Goal: Task Accomplishment & Management: Manage account settings

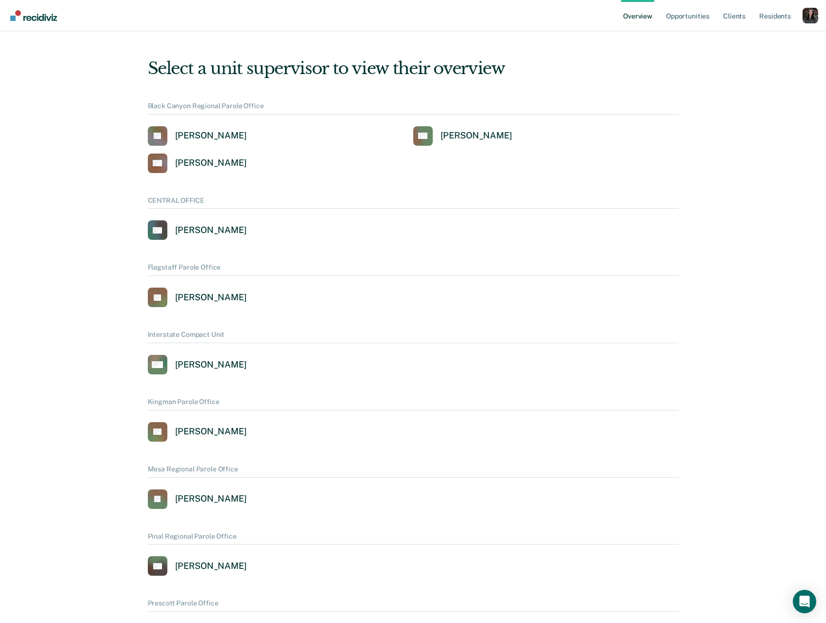
click at [809, 23] on div "Profile How it works Log Out" at bounding box center [810, 17] width 16 height 18
click at [809, 21] on div "Profile dropdown button" at bounding box center [810, 16] width 16 height 16
click at [755, 45] on link "Profile" at bounding box center [770, 44] width 63 height 8
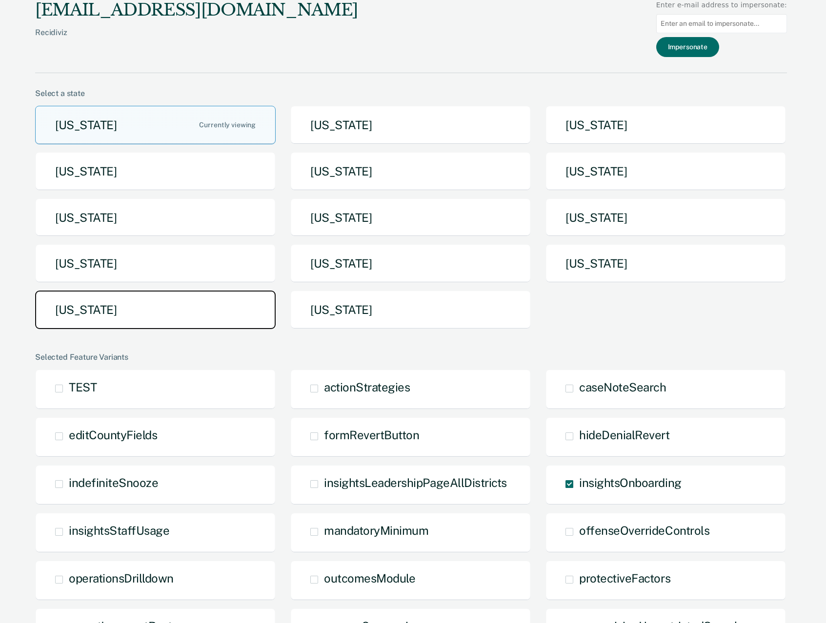
click at [165, 301] on button "Texas" at bounding box center [155, 310] width 240 height 39
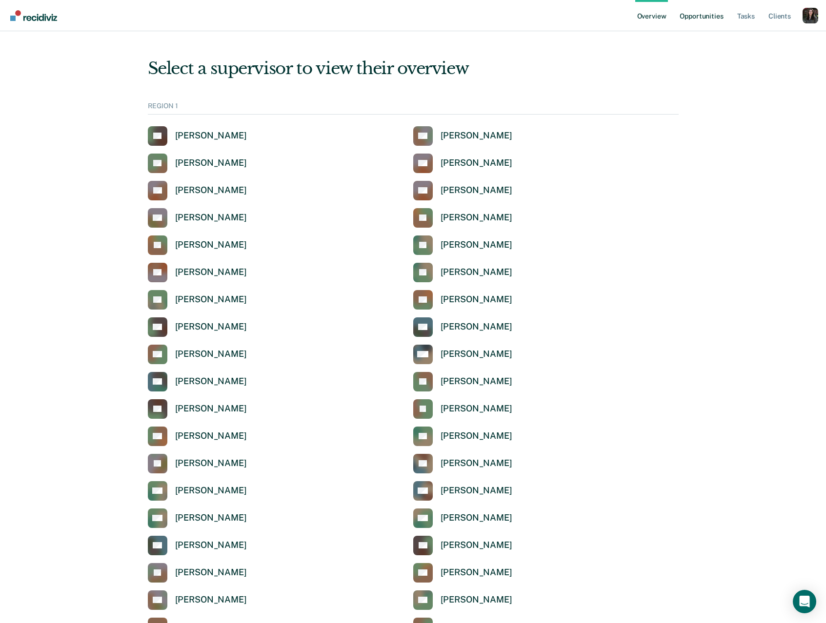
click at [702, 17] on link "Opportunities" at bounding box center [701, 15] width 47 height 31
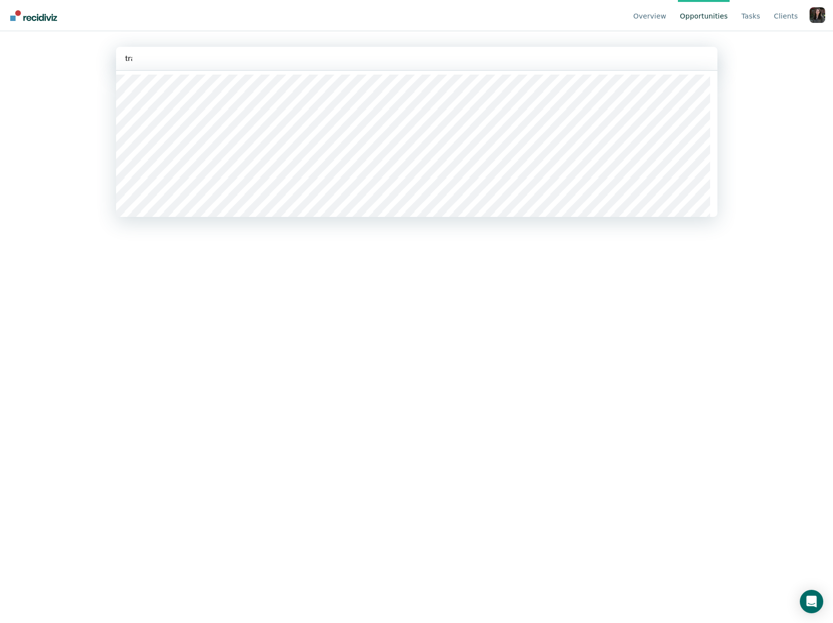
type input "tran"
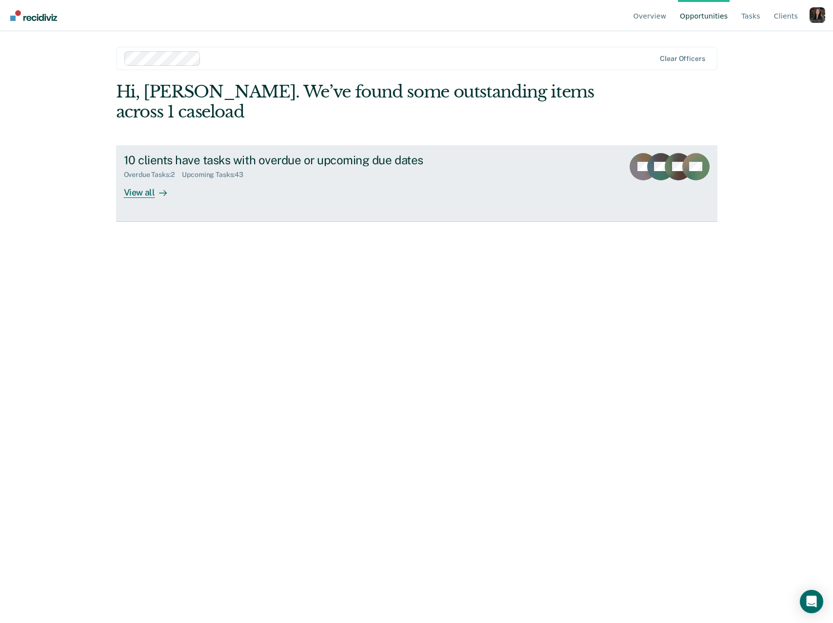
click at [402, 191] on div "10 clients have tasks with overdue or upcoming due dates Overdue Tasks : 2 Upco…" at bounding box center [307, 175] width 366 height 45
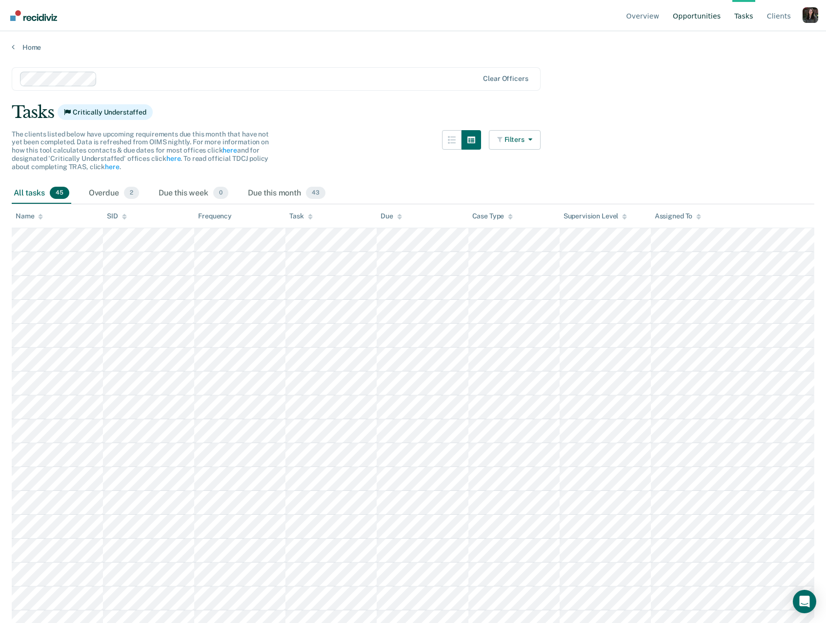
click at [716, 20] on link "Opportunities" at bounding box center [697, 15] width 52 height 31
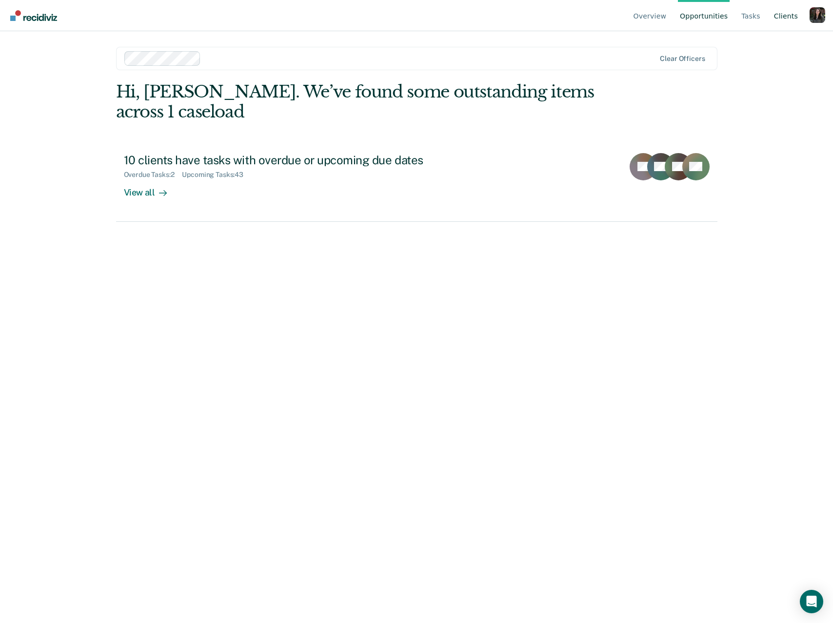
click at [785, 12] on link "Client s" at bounding box center [786, 15] width 28 height 31
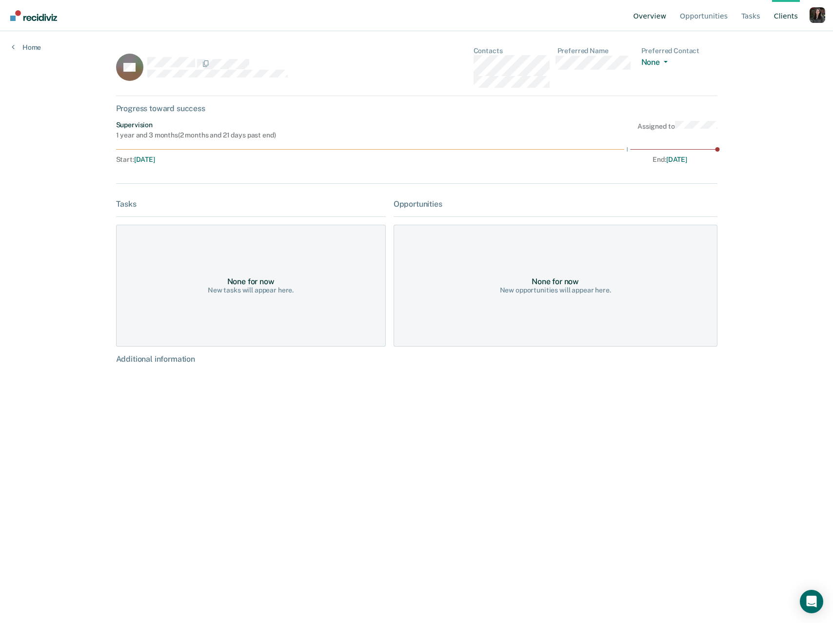
click at [648, 27] on link "Overview" at bounding box center [650, 15] width 37 height 31
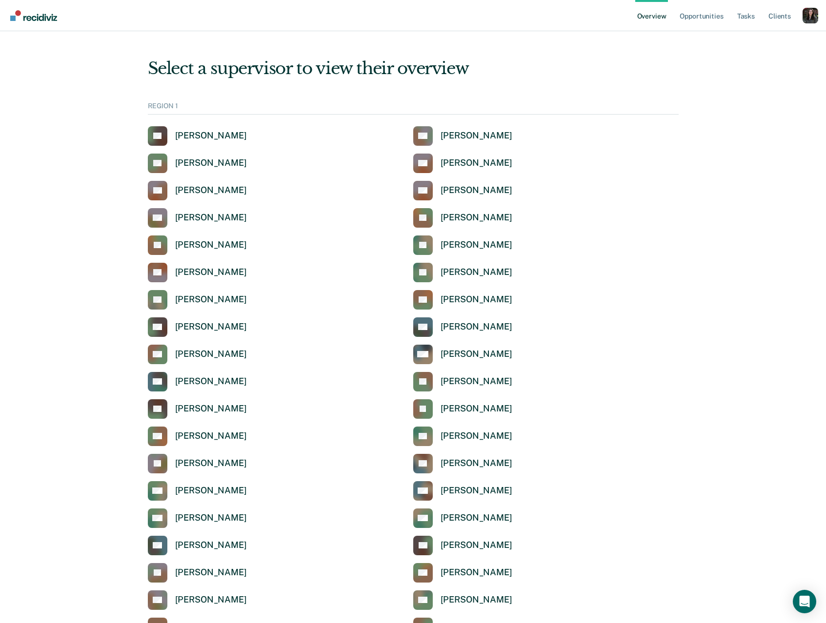
scroll to position [656, 0]
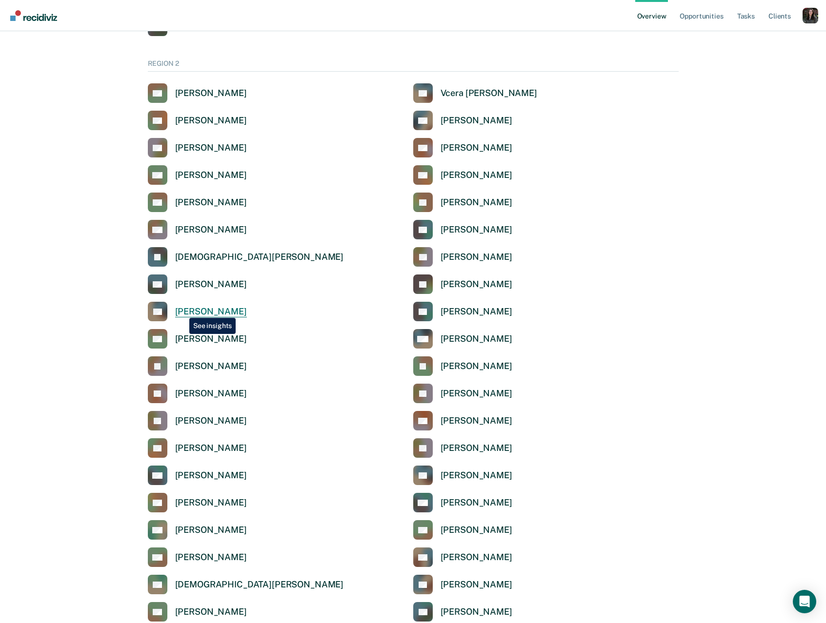
click at [182, 311] on div "[PERSON_NAME]" at bounding box center [211, 311] width 72 height 11
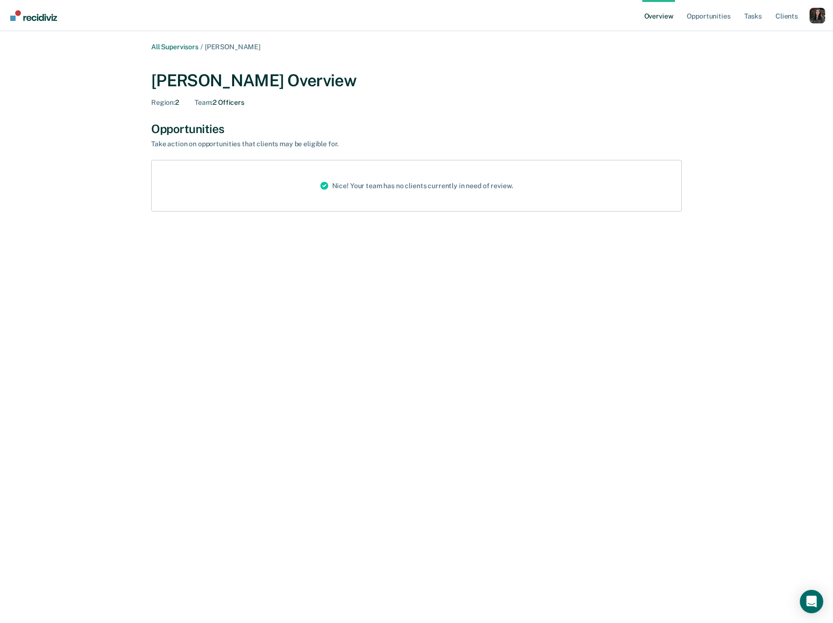
click at [819, 18] on div "Profile dropdown button" at bounding box center [818, 16] width 16 height 16
click at [764, 41] on link "Profile" at bounding box center [778, 44] width 63 height 8
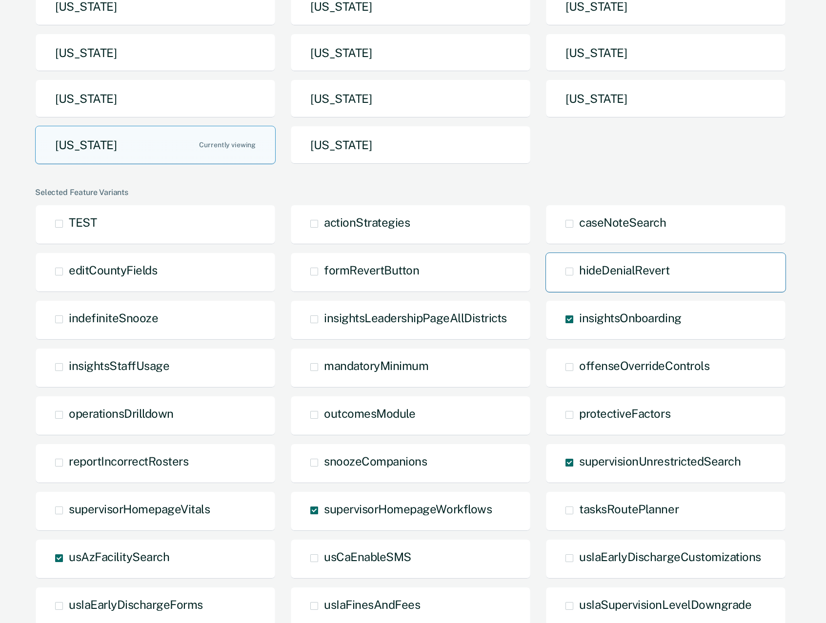
scroll to position [184, 0]
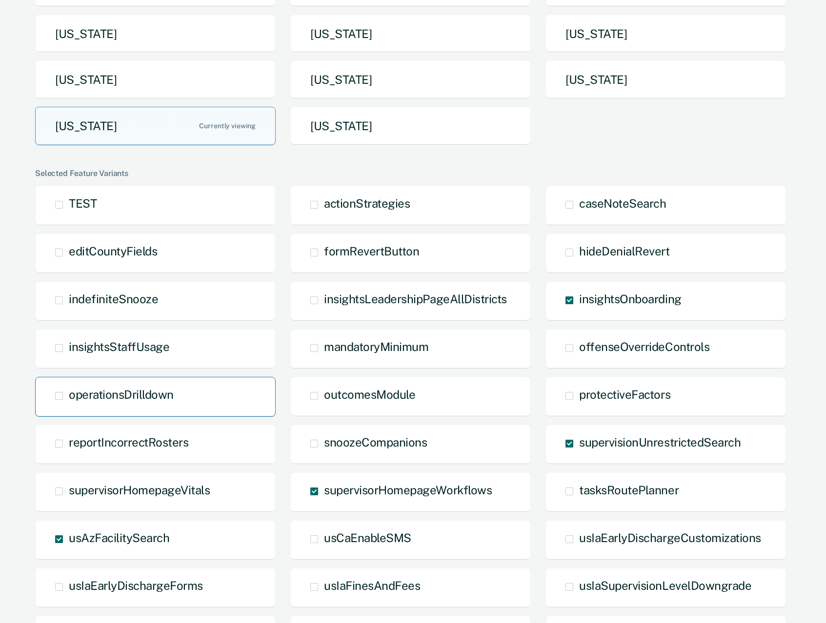
click at [92, 400] on span "operationsDrilldown" at bounding box center [121, 395] width 105 height 14
click at [69, 403] on input "operationsDrilldown" at bounding box center [69, 403] width 0 height 0
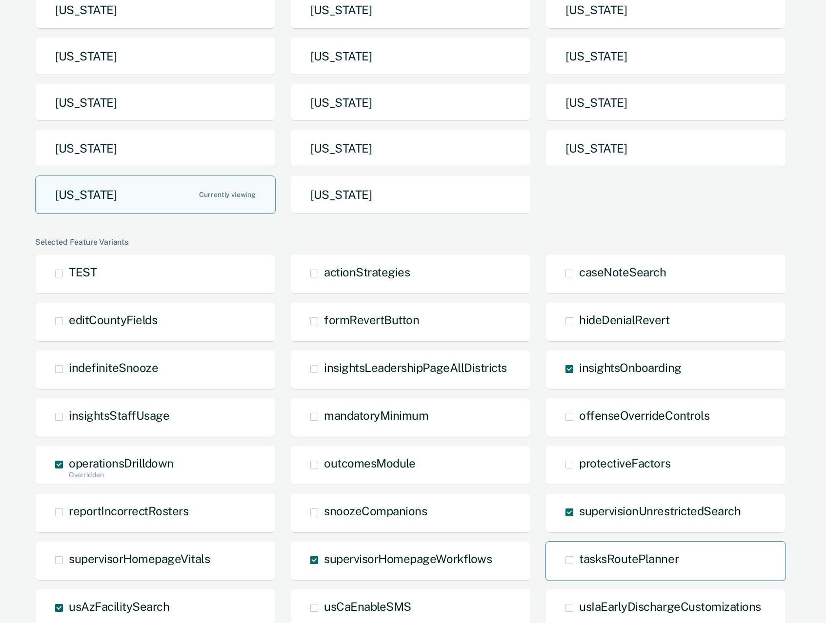
scroll to position [0, 0]
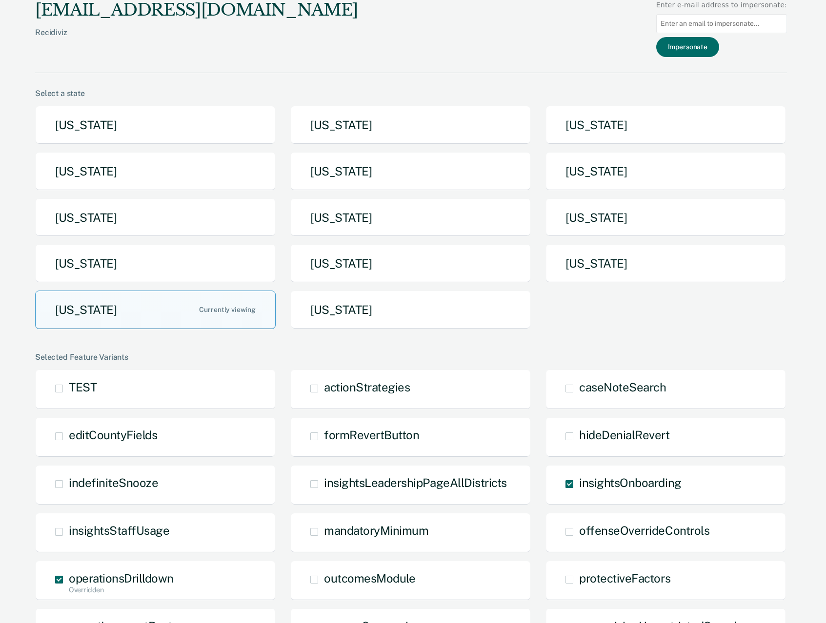
click at [180, 44] on div "Recidiviz" at bounding box center [196, 40] width 323 height 25
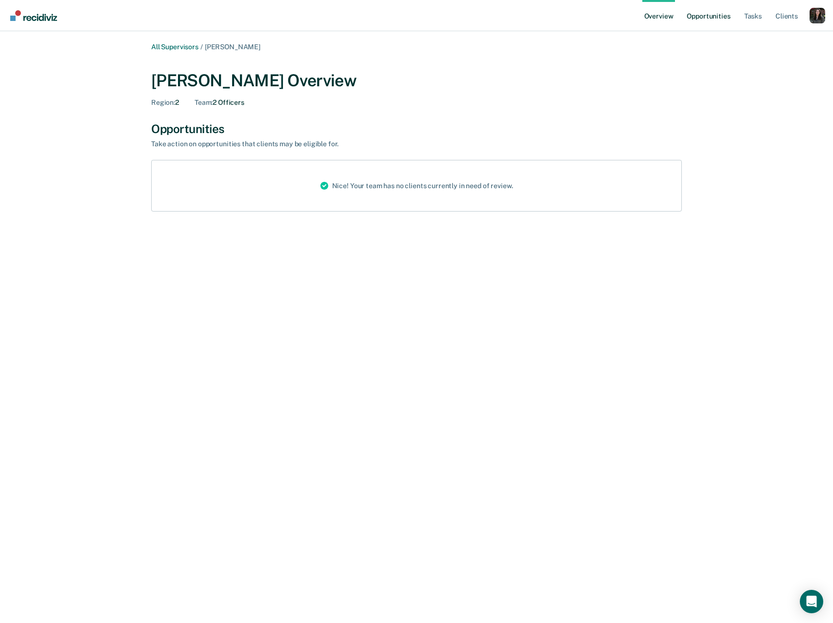
click at [709, 18] on link "Opportunities" at bounding box center [708, 15] width 47 height 31
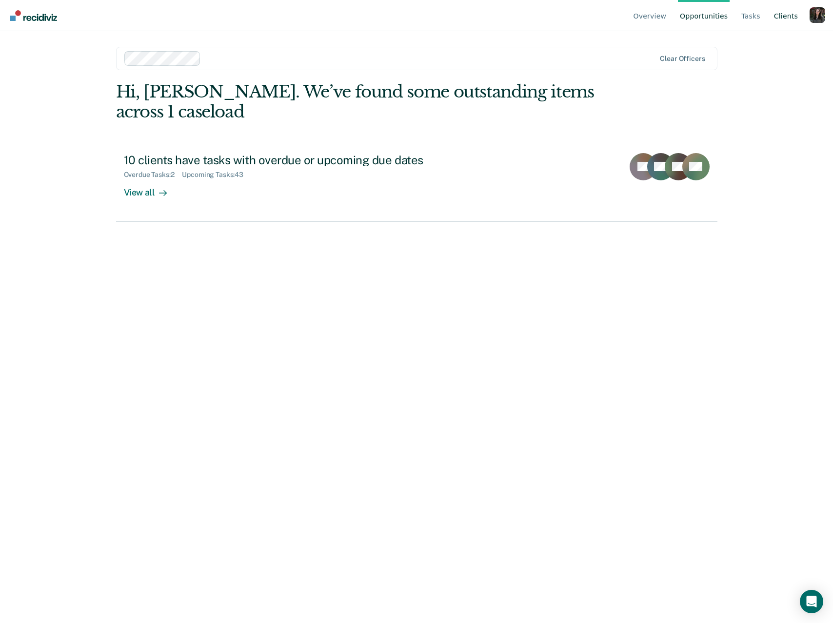
click at [790, 20] on link "Client s" at bounding box center [786, 15] width 28 height 31
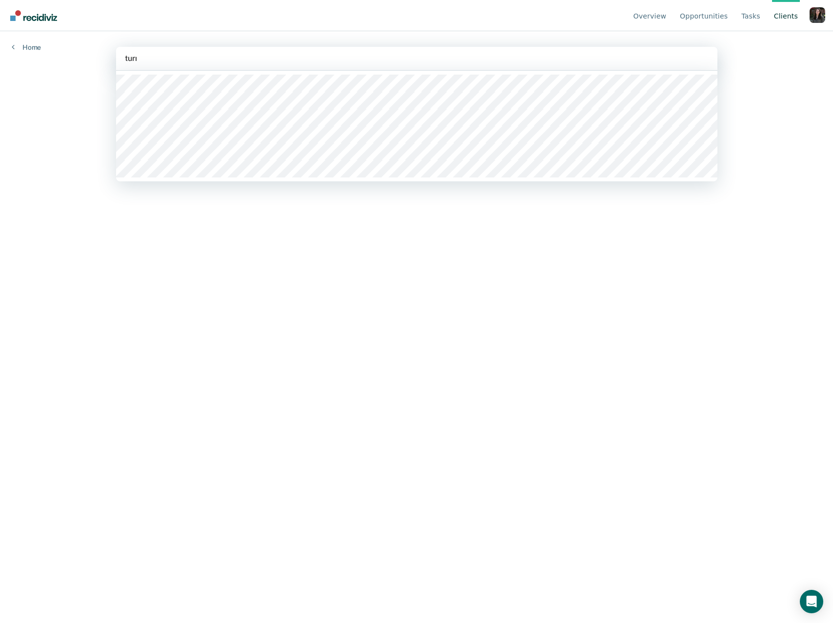
type input "turner"
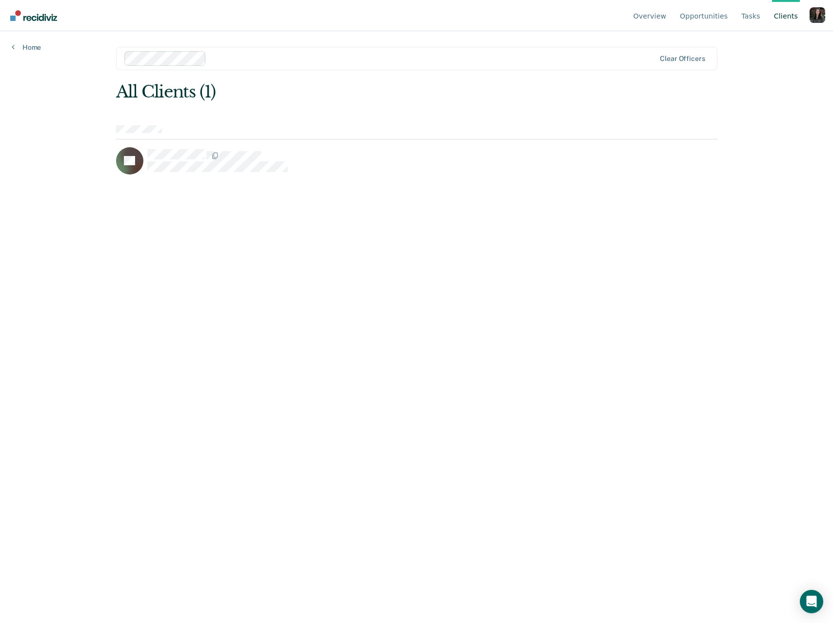
click at [294, 165] on div at bounding box center [280, 160] width 266 height 23
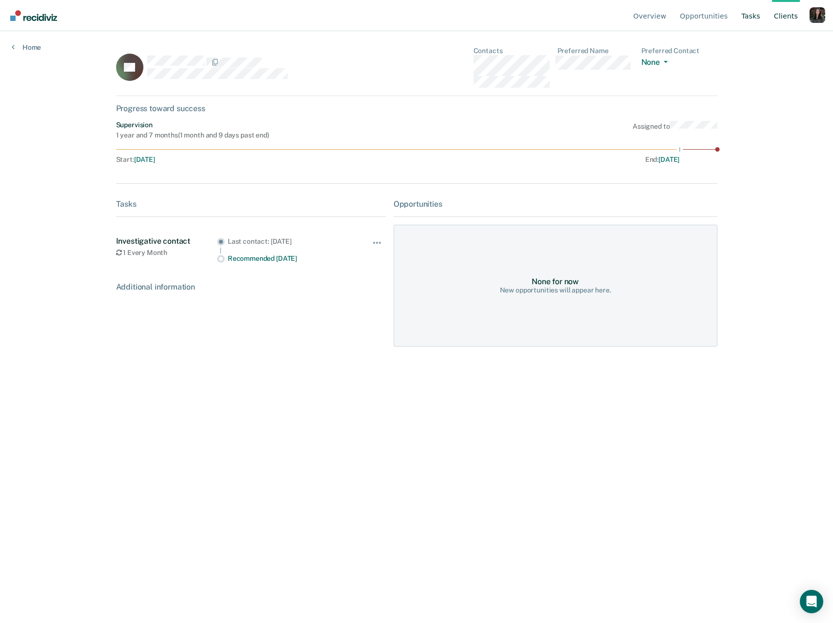
click at [749, 20] on link "Tasks" at bounding box center [750, 15] width 23 height 31
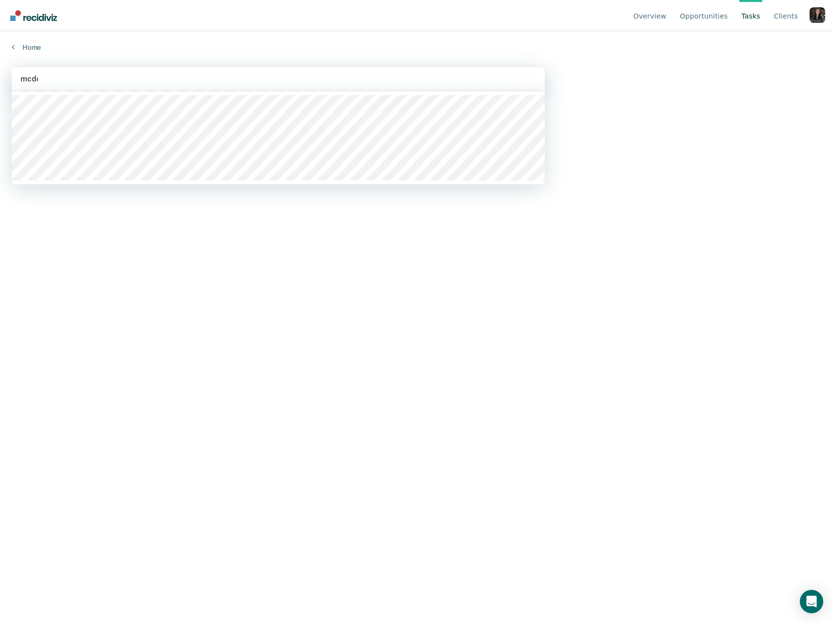
type input "mcdon"
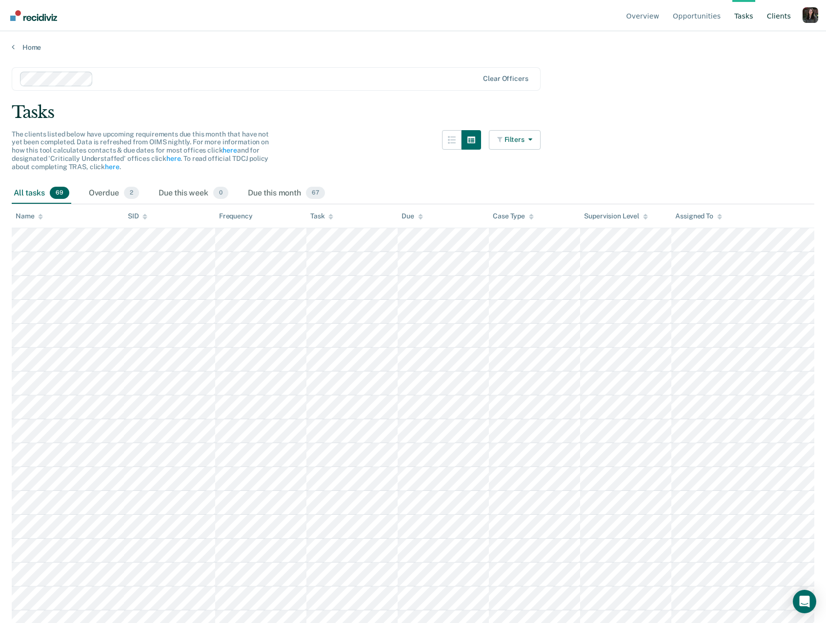
click at [780, 19] on link "Client s" at bounding box center [779, 15] width 28 height 31
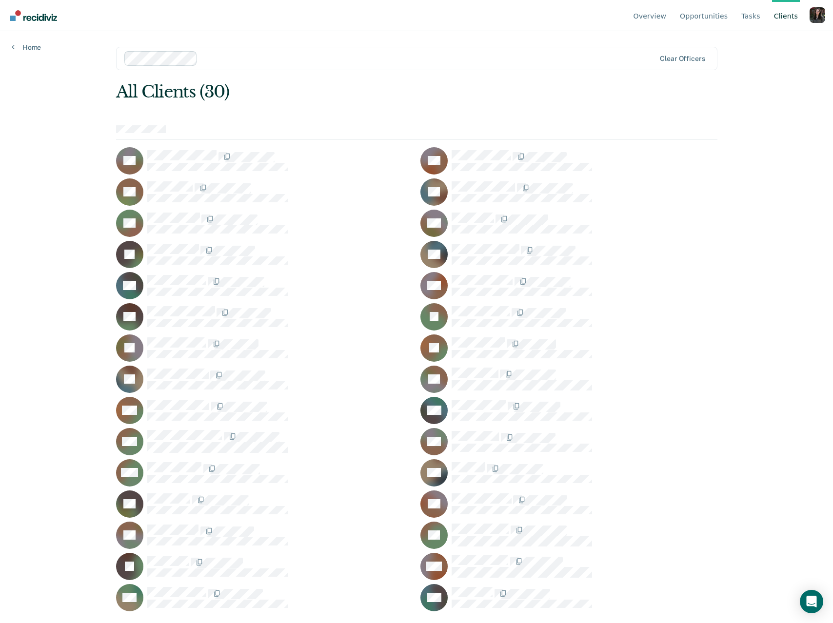
click at [686, 347] on div at bounding box center [585, 344] width 266 height 13
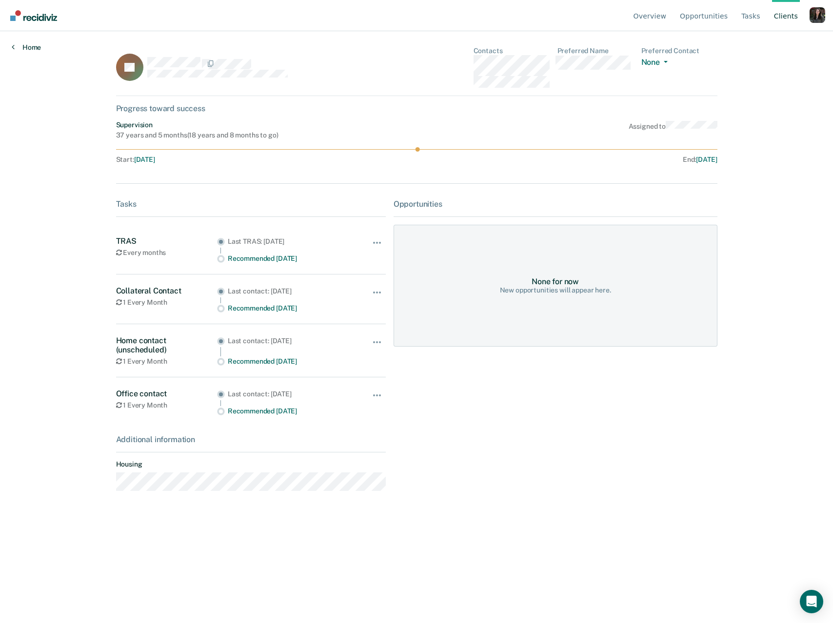
click at [23, 47] on link "Home" at bounding box center [26, 47] width 29 height 9
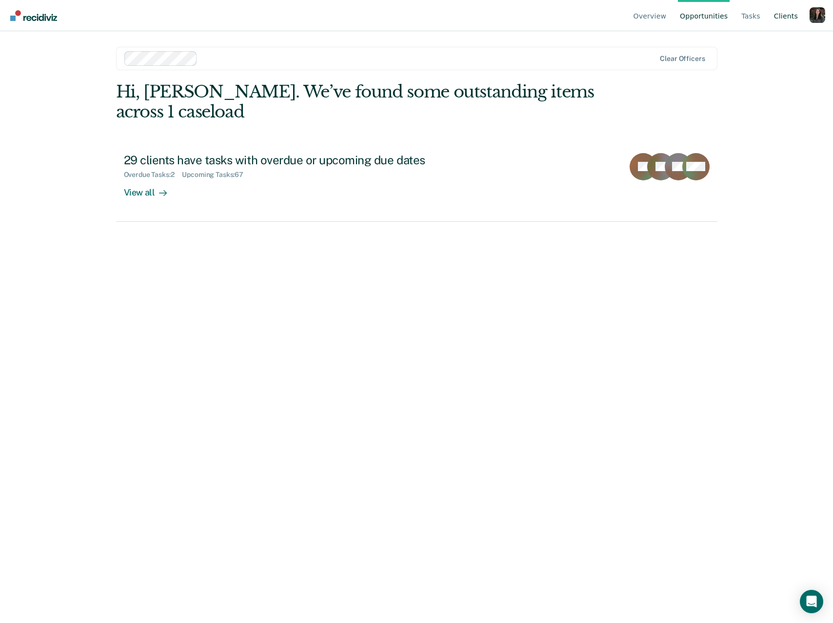
click at [785, 14] on link "Client s" at bounding box center [786, 15] width 28 height 31
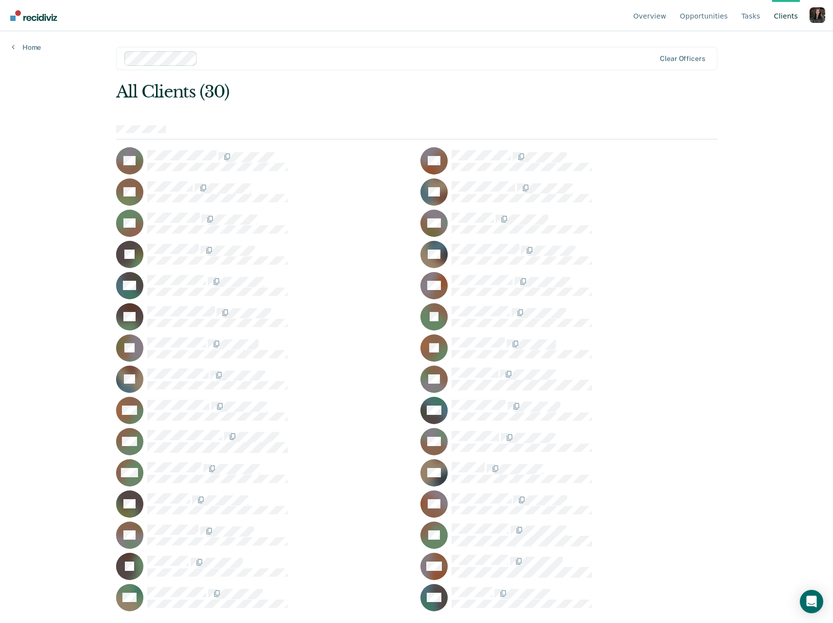
click at [717, 349] on div at bounding box center [585, 348] width 266 height 20
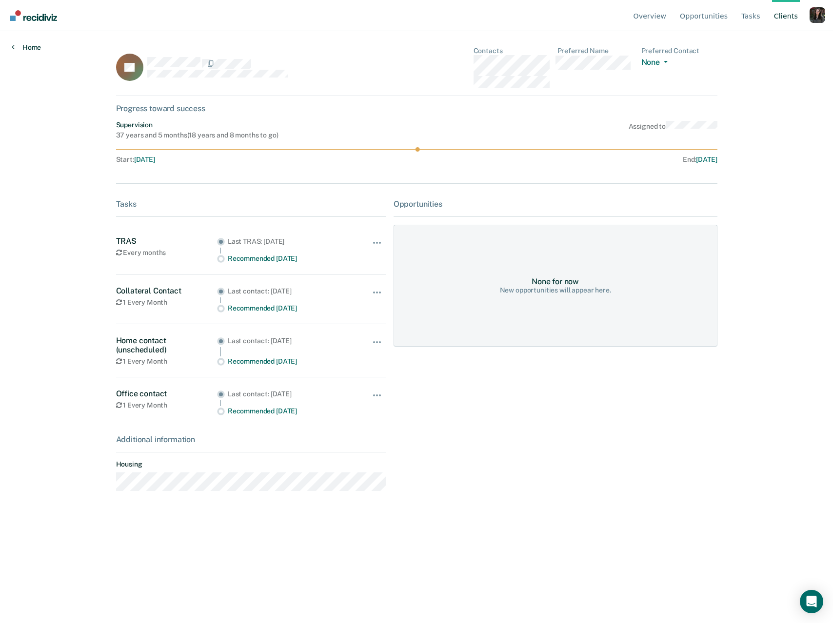
click at [26, 44] on link "Home" at bounding box center [26, 47] width 29 height 9
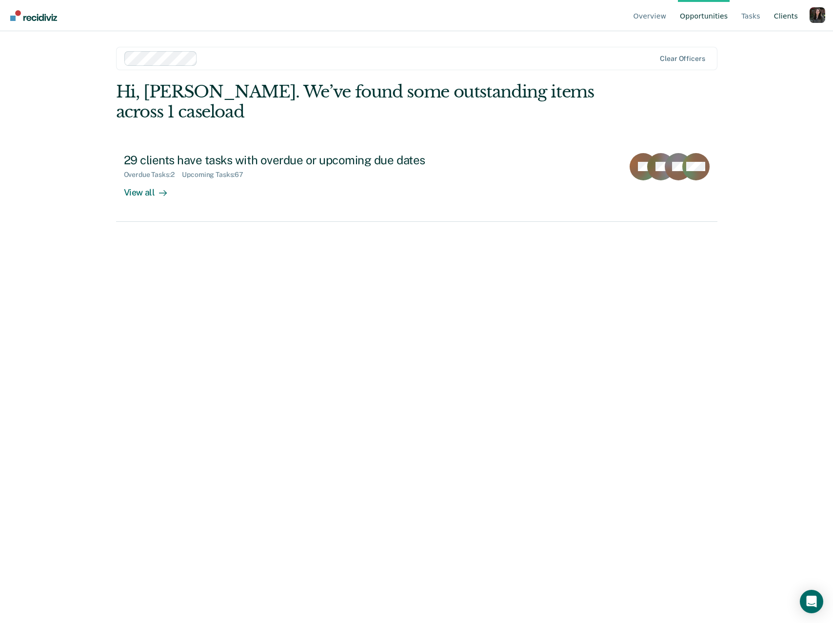
click at [795, 18] on link "Client s" at bounding box center [786, 15] width 28 height 31
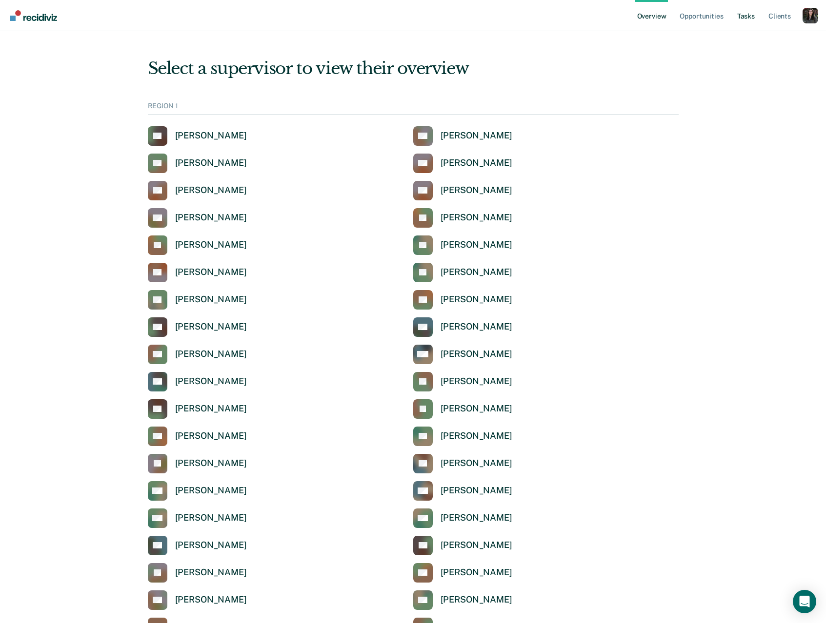
click at [737, 19] on link "Tasks" at bounding box center [745, 15] width 21 height 31
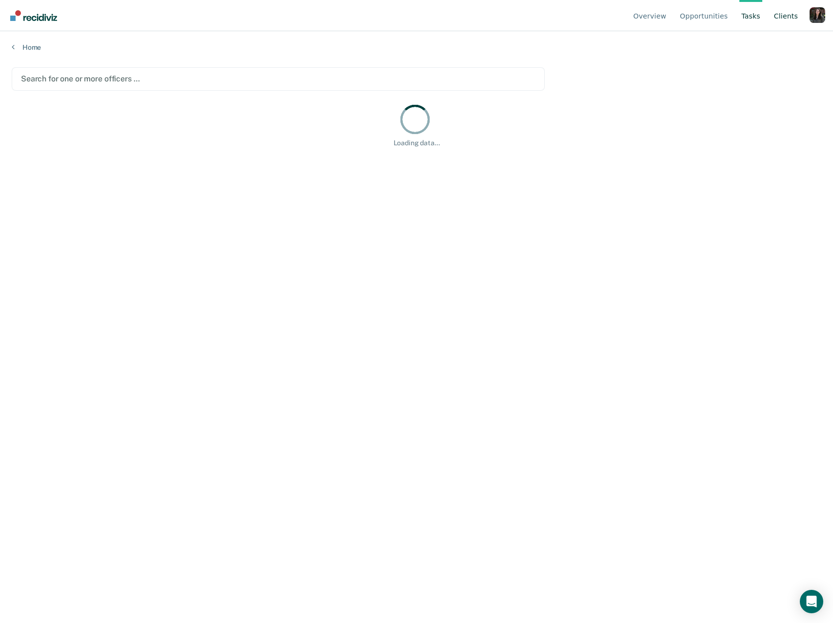
click at [787, 19] on link "Client s" at bounding box center [786, 15] width 28 height 31
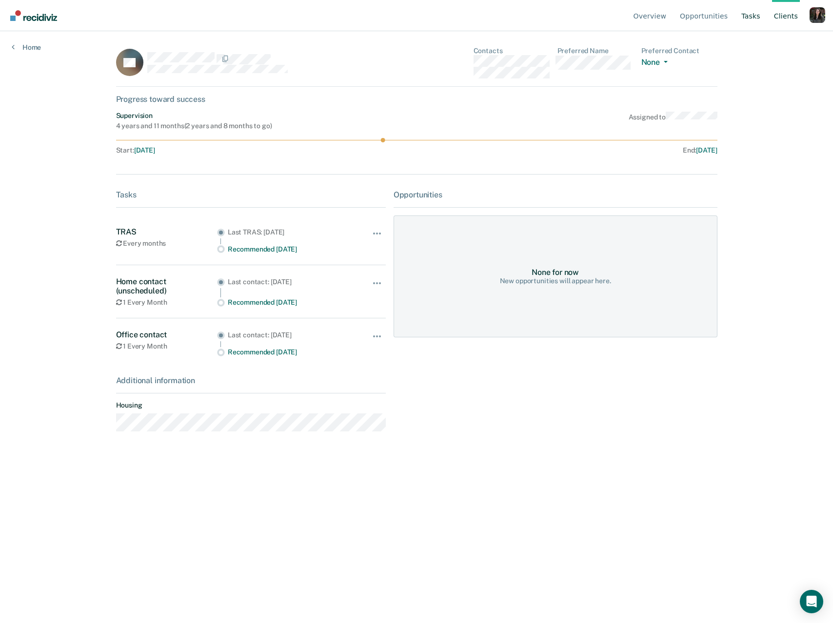
click at [755, 20] on link "Tasks" at bounding box center [750, 15] width 23 height 31
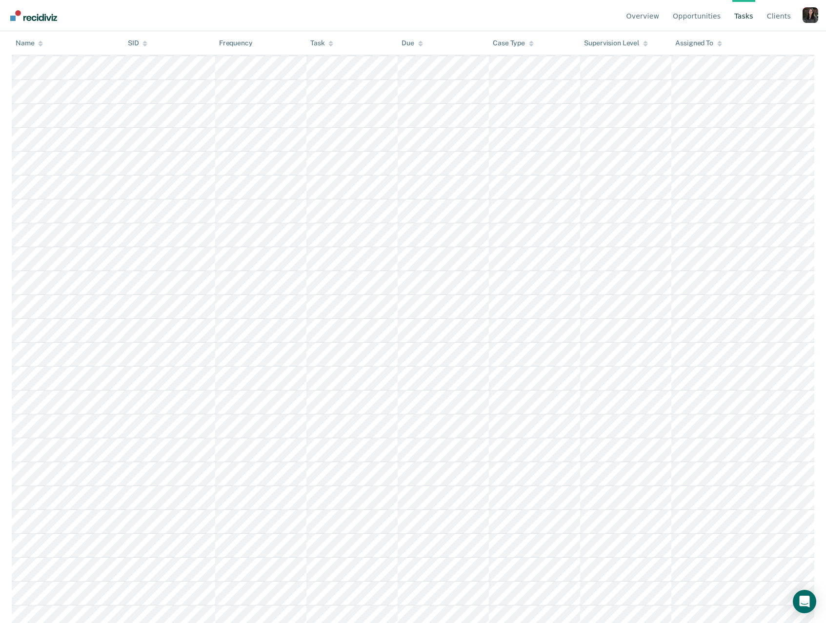
scroll to position [652, 0]
